Goal: Transaction & Acquisition: Book appointment/travel/reservation

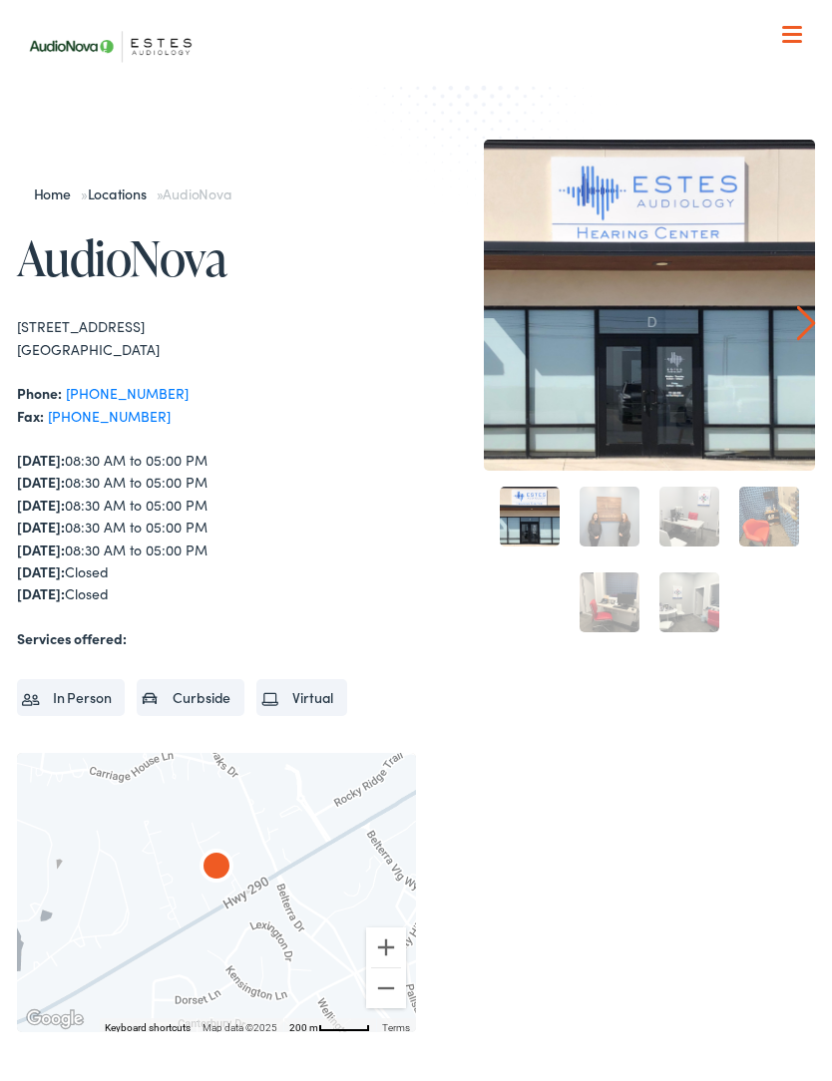
click at [134, 202] on link "Locations" at bounding box center [122, 194] width 69 height 20
click at [790, 37] on div at bounding box center [792, 36] width 20 height 20
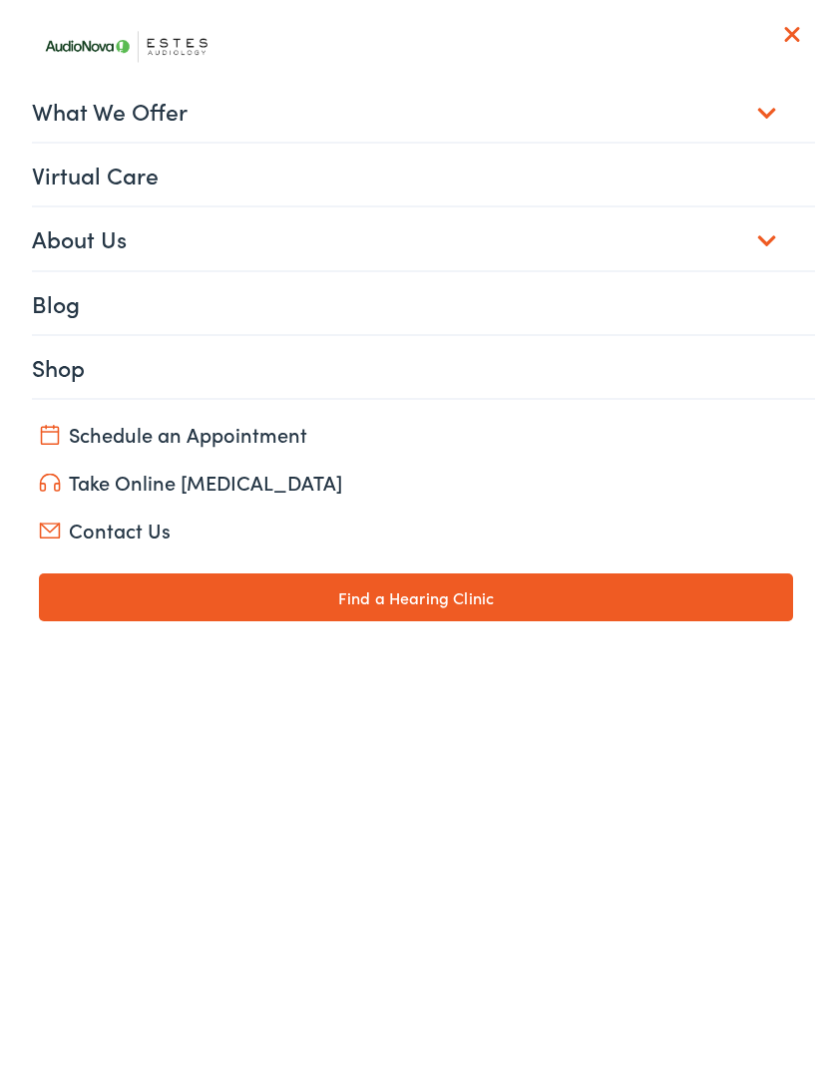
click at [250, 427] on link "Schedule an Appointment" at bounding box center [416, 434] width 755 height 28
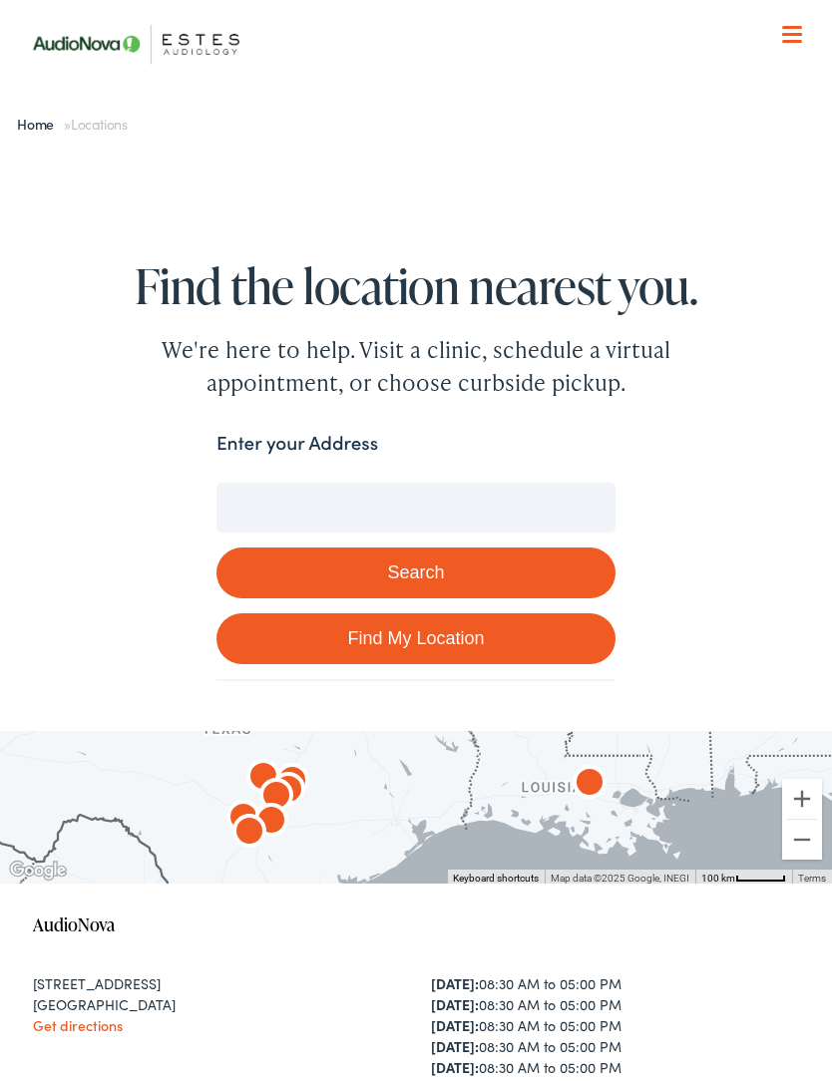
click at [336, 508] on input "Enter your Address" at bounding box center [415, 508] width 399 height 50
type input "[STREET_ADDRESS]"
click at [504, 564] on button "Search" at bounding box center [415, 573] width 399 height 51
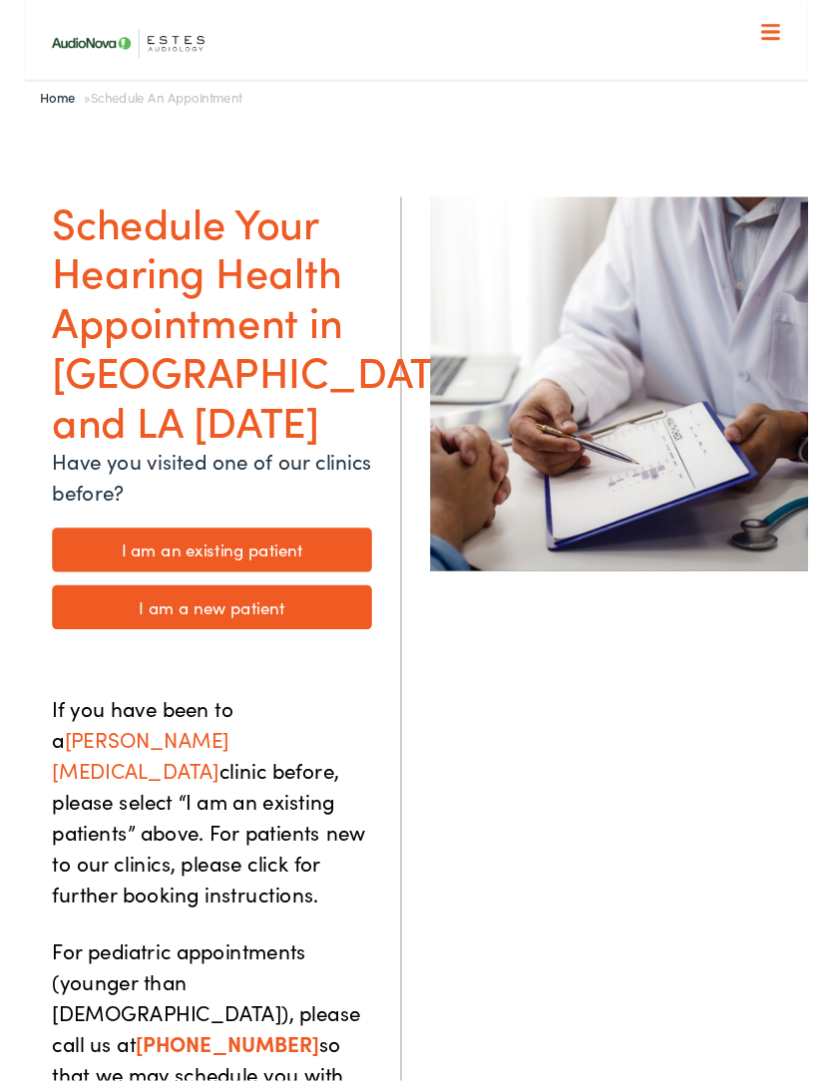
scroll to position [21, 0]
click at [242, 620] on link "I am a new patient" at bounding box center [199, 643] width 339 height 47
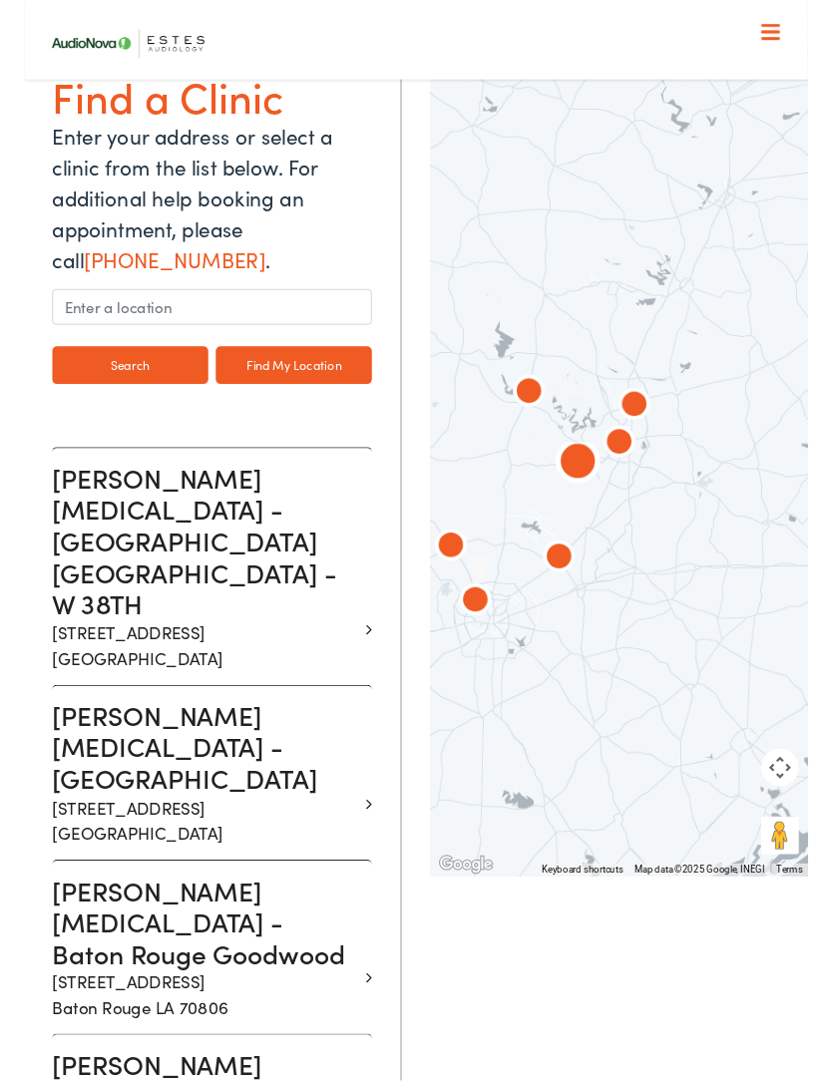
scroll to position [217, 0]
click at [179, 742] on h3 "Estes Audiology - Dripping Springs" at bounding box center [192, 792] width 324 height 101
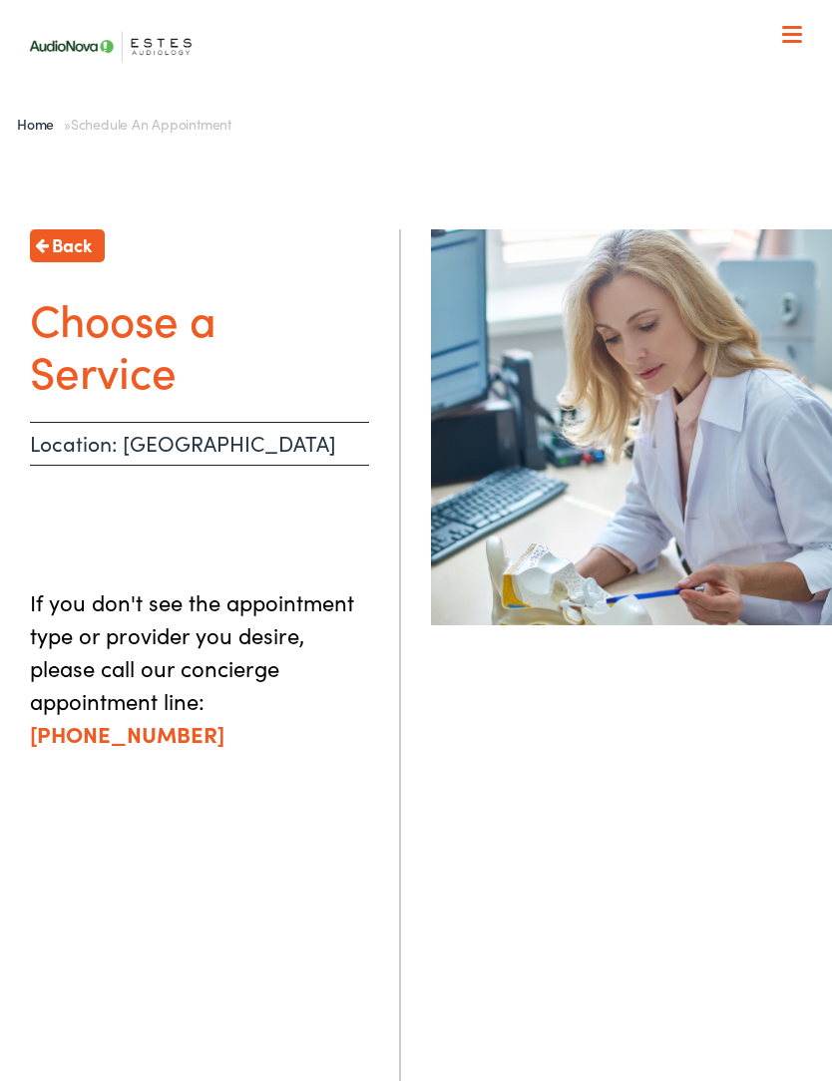
click at [242, 451] on p "Location: Dripping Springs" at bounding box center [199, 444] width 339 height 44
click at [257, 444] on p "Location: Dripping Springs" at bounding box center [199, 444] width 339 height 44
